Goal: Task Accomplishment & Management: Manage account settings

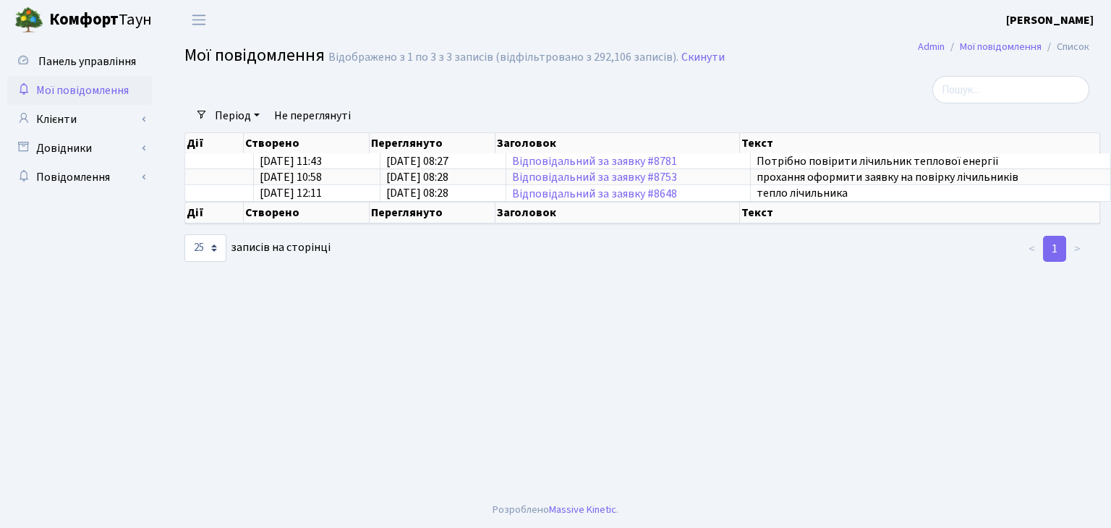
select select "25"
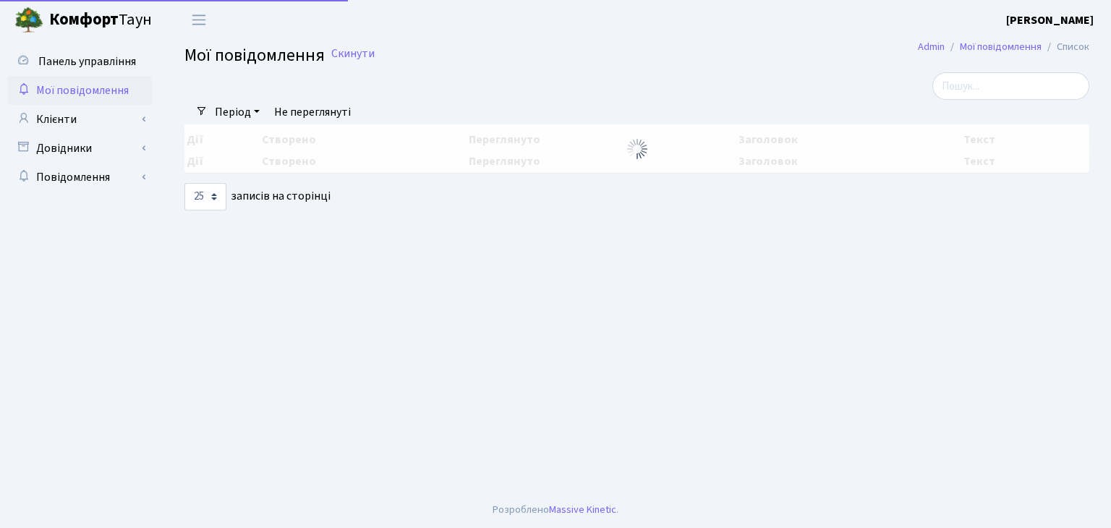
select select "25"
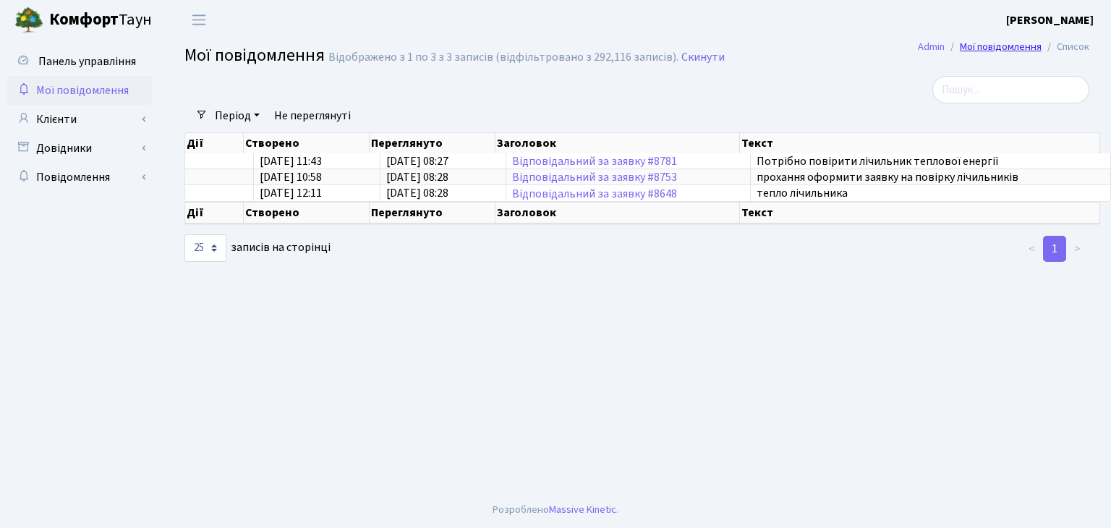
click at [976, 48] on link "Мої повідомлення" at bounding box center [1001, 46] width 82 height 15
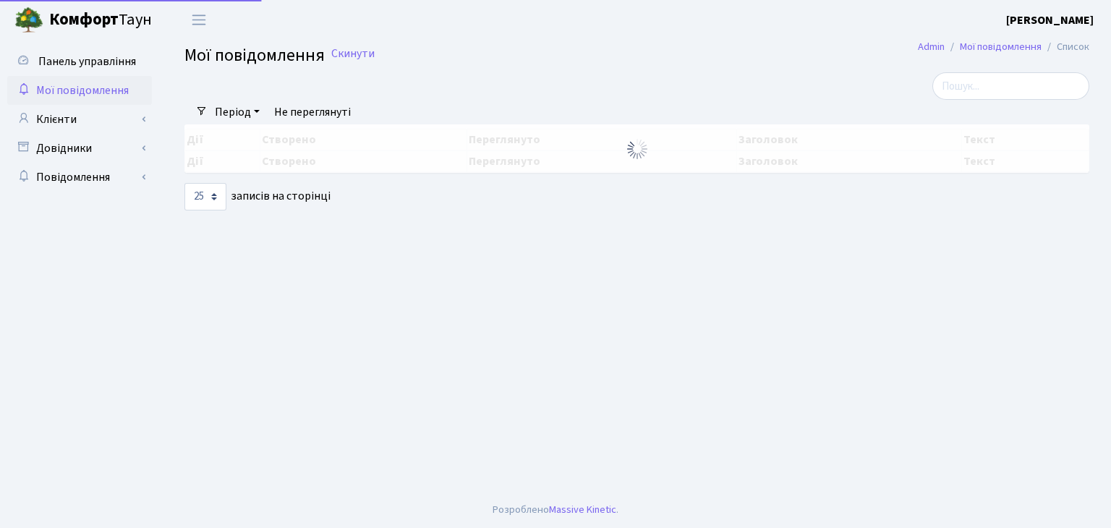
select select "25"
